Goal: Navigation & Orientation: Understand site structure

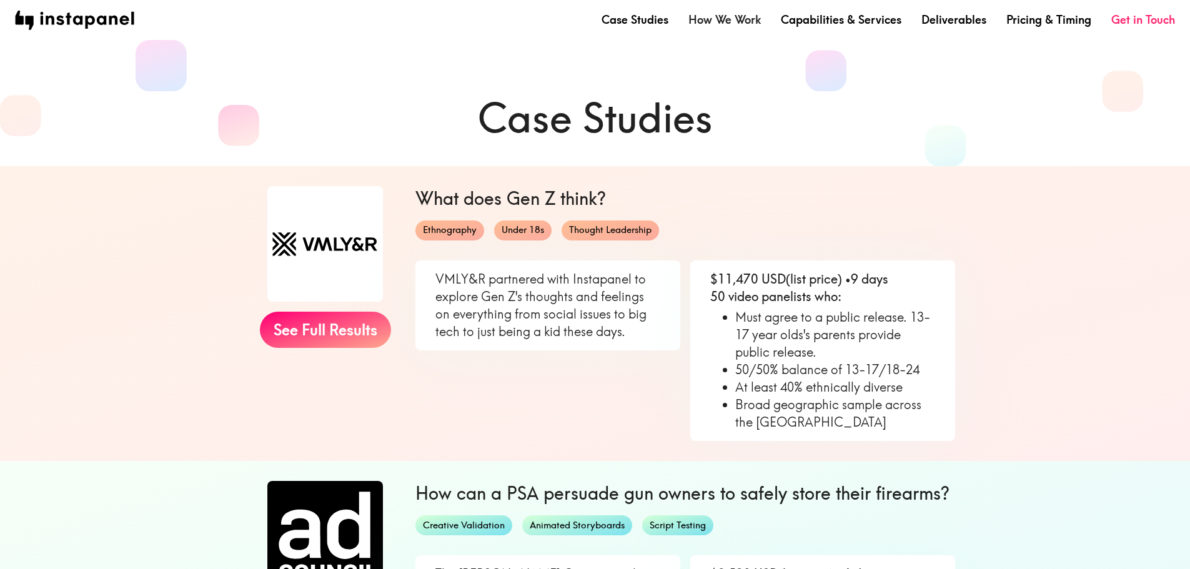
click at [738, 21] on link "How We Work" at bounding box center [724, 20] width 72 height 16
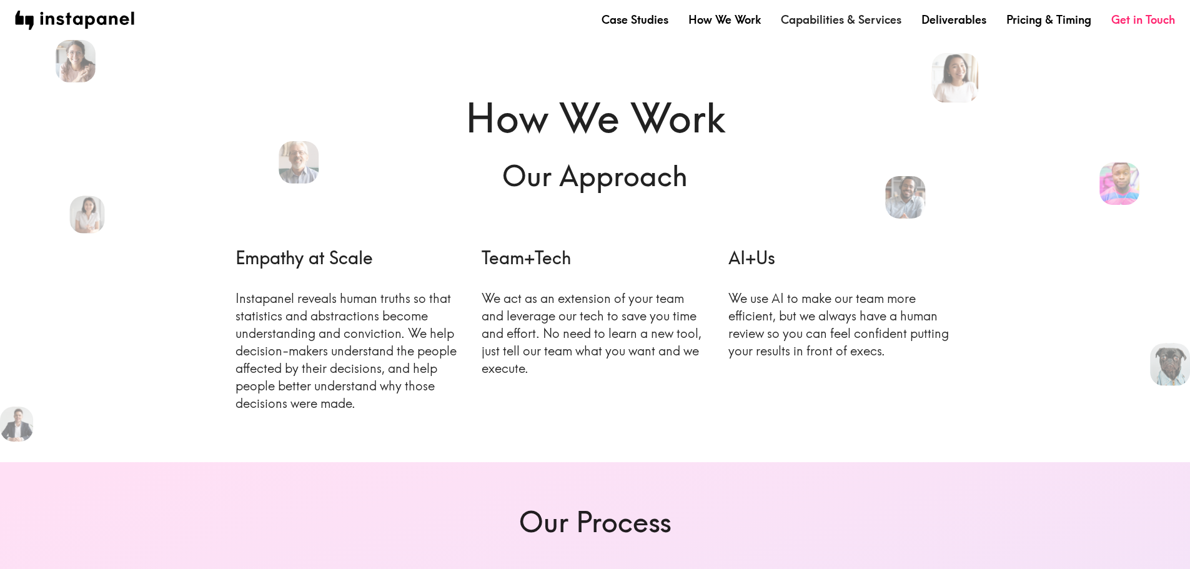
click at [837, 13] on link "Capabilities & Services" at bounding box center [841, 20] width 121 height 16
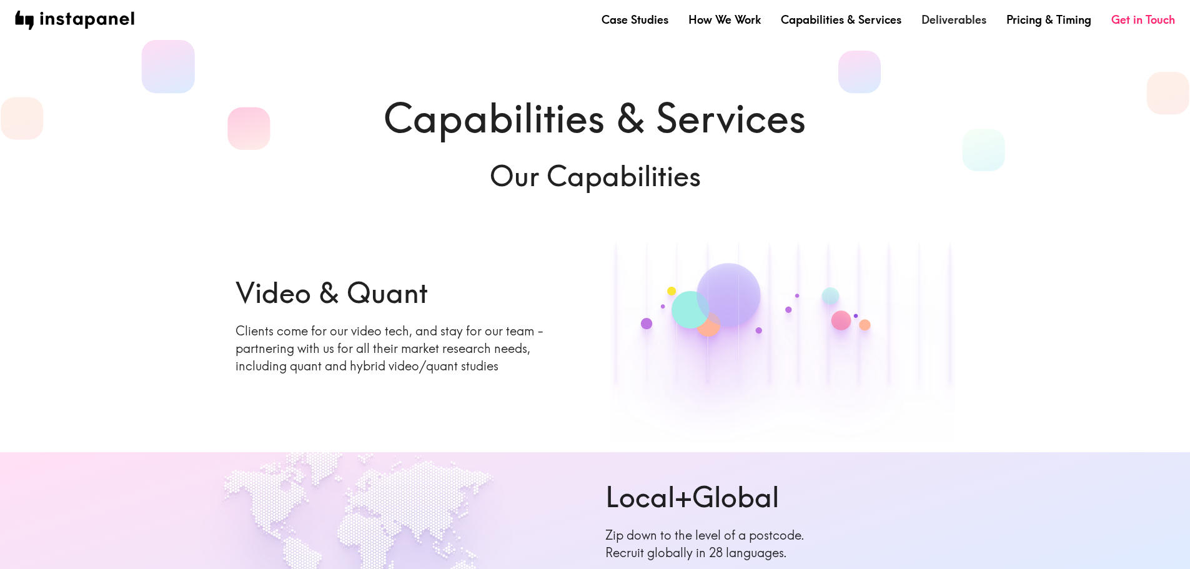
click at [972, 20] on link "Deliverables" at bounding box center [953, 20] width 65 height 16
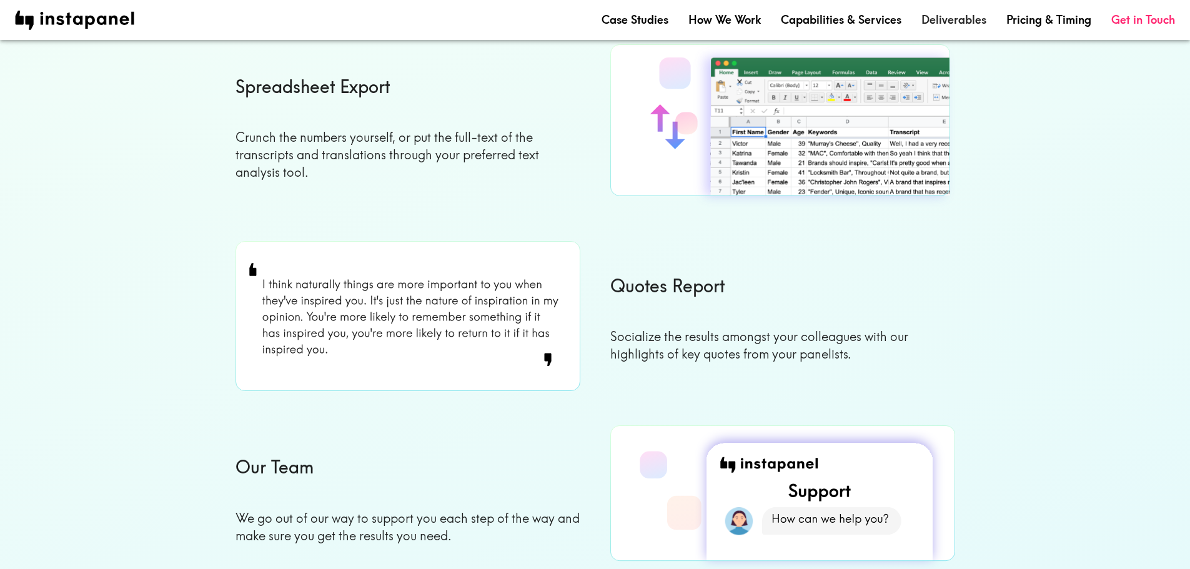
scroll to position [437, 0]
